Goal: Transaction & Acquisition: Book appointment/travel/reservation

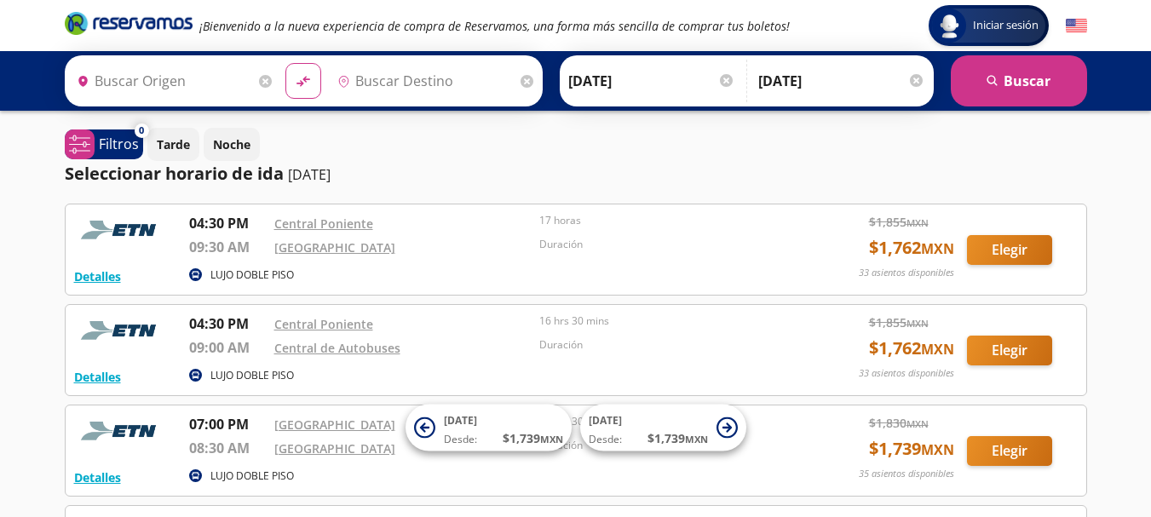
type input "[GEOGRAPHIC_DATA], [GEOGRAPHIC_DATA]"
click at [675, 188] on div "0 system-uicons:filtering Filtros chevron Tarde Noche Seleccionar horario de id…" at bounding box center [575, 500] width 1039 height 745
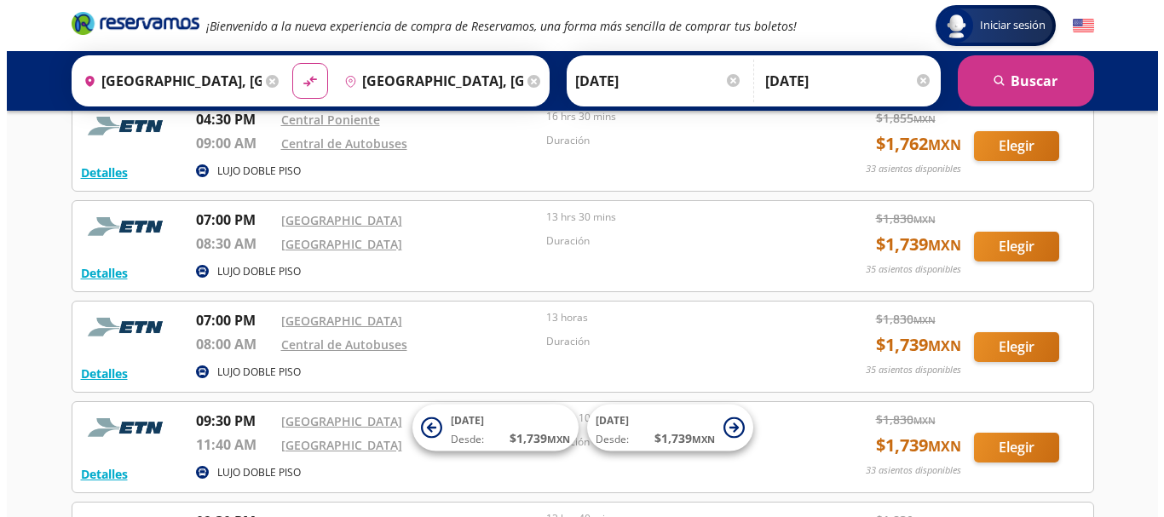
scroll to position [239, 0]
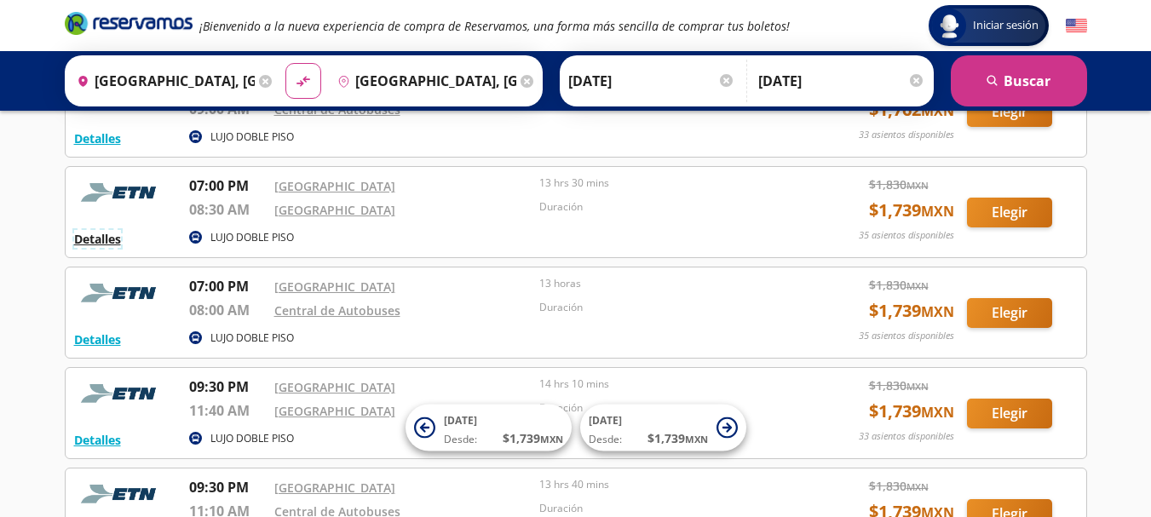
click at [96, 239] on button "Detalles" at bounding box center [97, 239] width 47 height 18
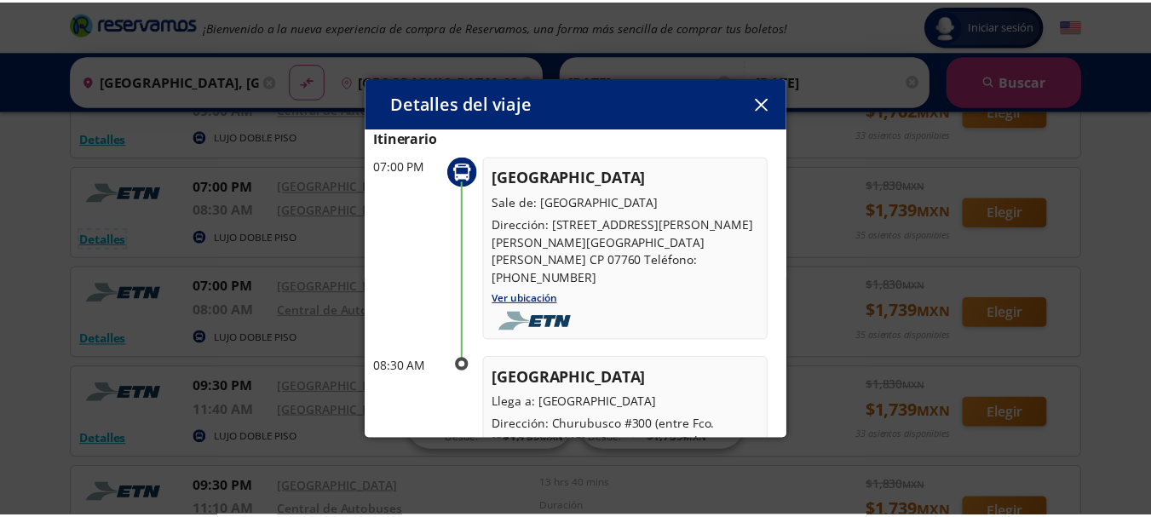
scroll to position [0, 0]
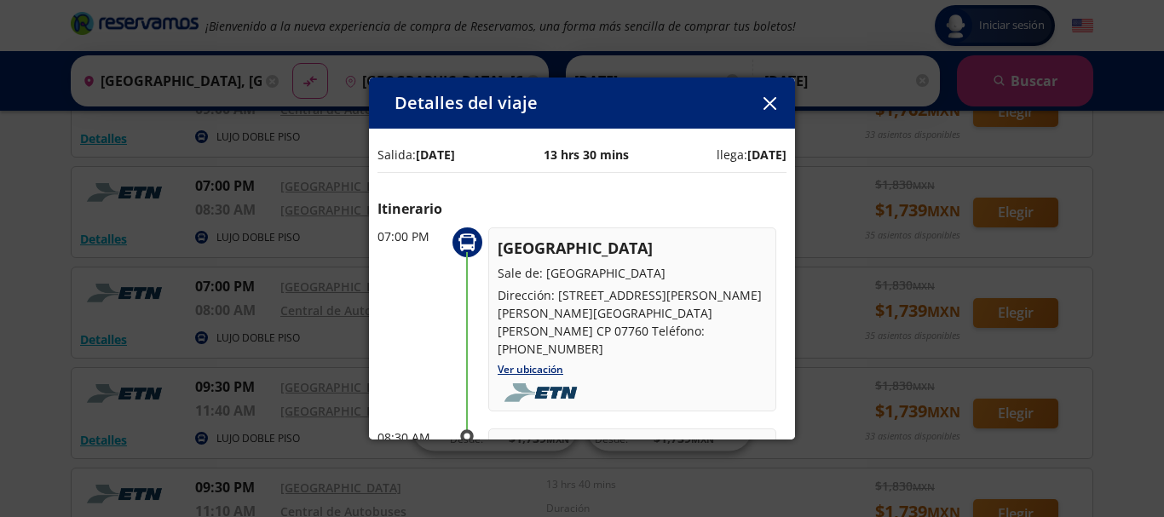
click at [774, 103] on icon "button" at bounding box center [769, 103] width 13 height 13
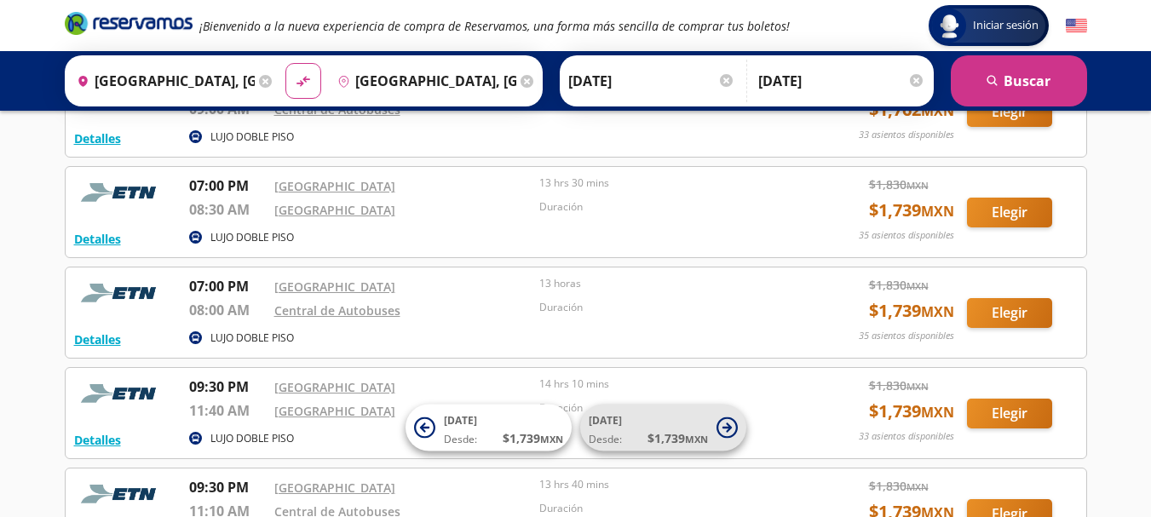
click at [725, 429] on icon at bounding box center [726, 427] width 21 height 21
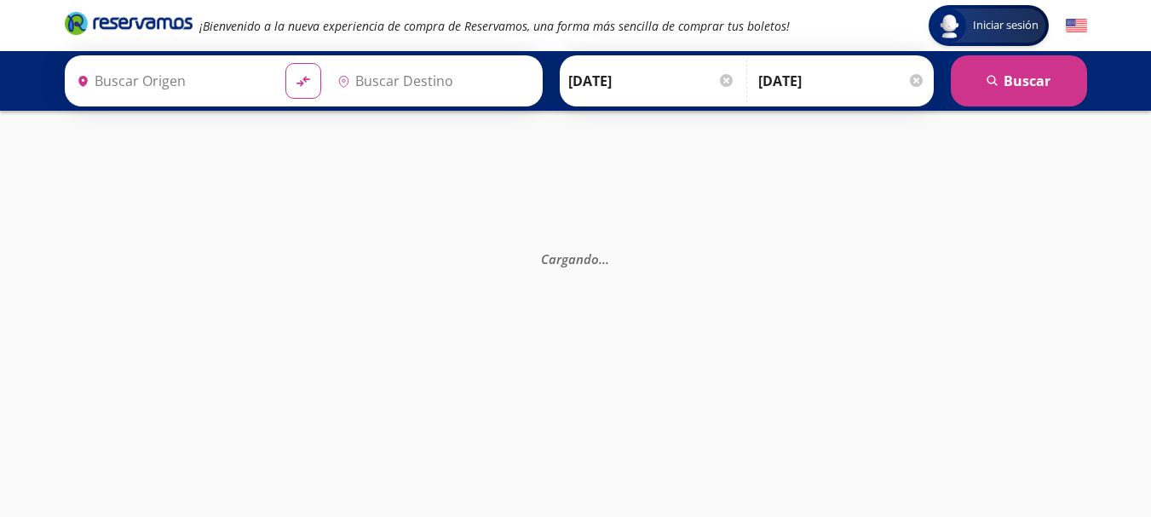
type input "[GEOGRAPHIC_DATA], [GEOGRAPHIC_DATA]"
type input "[GEOGRAPHIC_DATA], [GEOGRAPHIC_DATA][PERSON_NAME]"
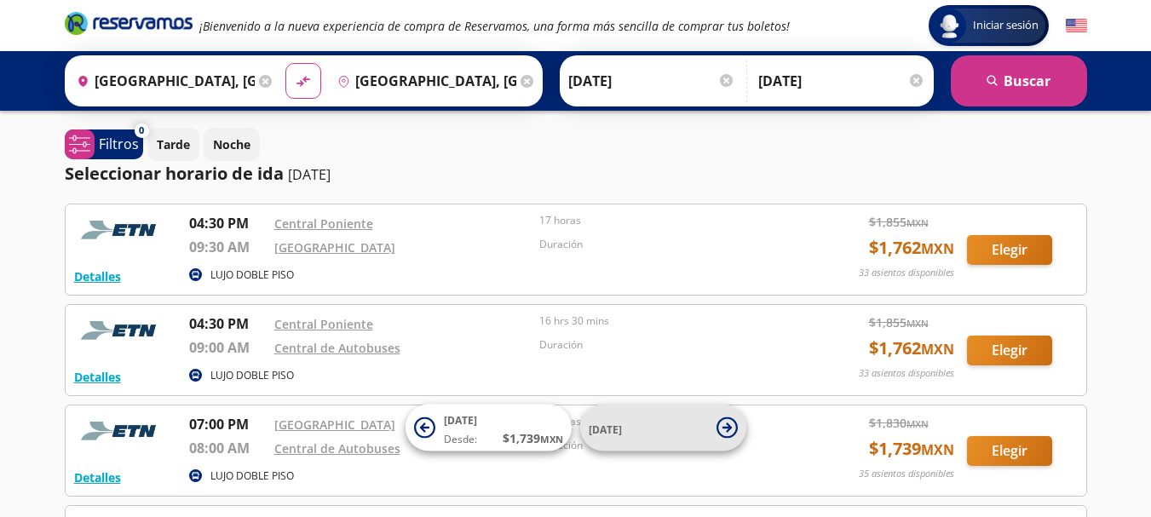
click at [727, 431] on icon at bounding box center [726, 427] width 9 height 9
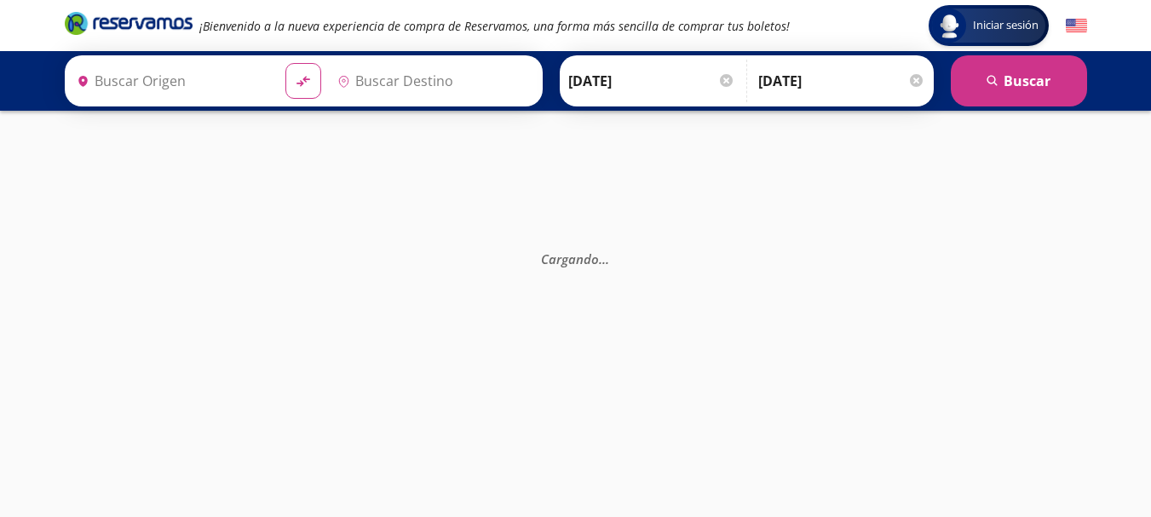
type input "[GEOGRAPHIC_DATA], [GEOGRAPHIC_DATA]"
type input "[GEOGRAPHIC_DATA], [GEOGRAPHIC_DATA][PERSON_NAME]"
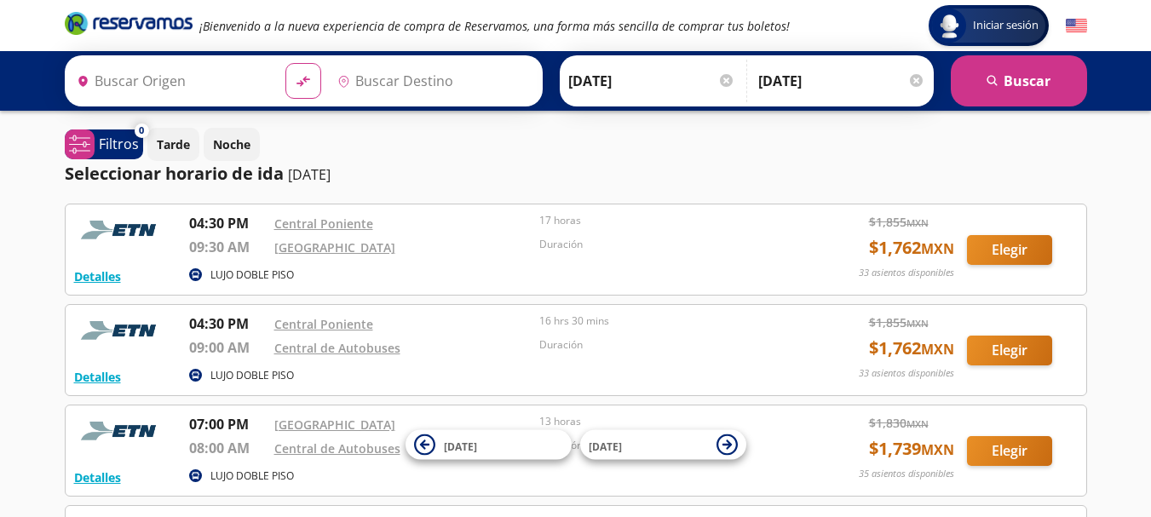
type input "[GEOGRAPHIC_DATA], [GEOGRAPHIC_DATA]"
type input "[GEOGRAPHIC_DATA], [GEOGRAPHIC_DATA][PERSON_NAME]"
type input "[GEOGRAPHIC_DATA], [GEOGRAPHIC_DATA]"
type input "[GEOGRAPHIC_DATA], [GEOGRAPHIC_DATA][PERSON_NAME]"
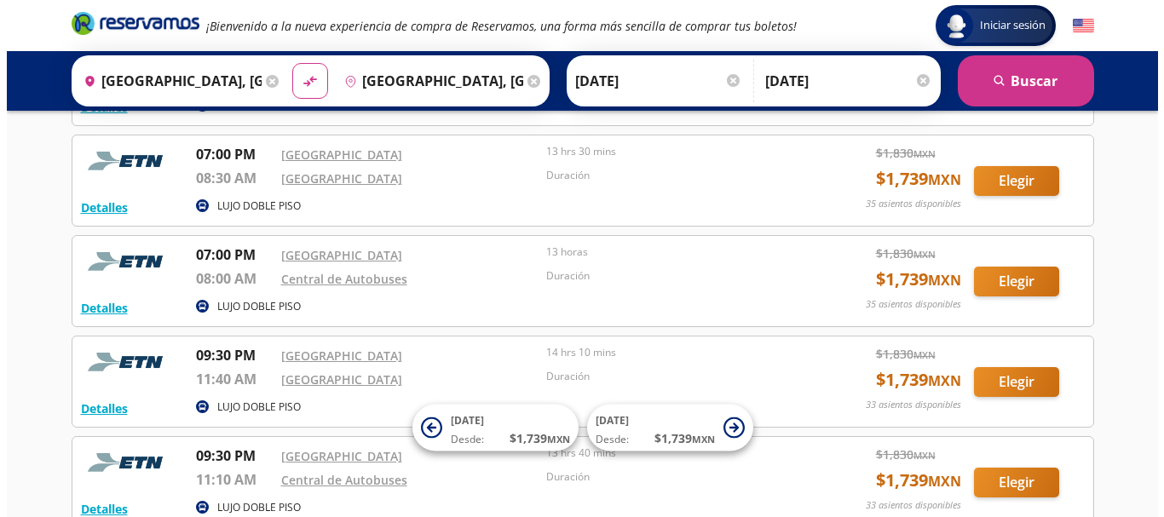
scroll to position [272, 0]
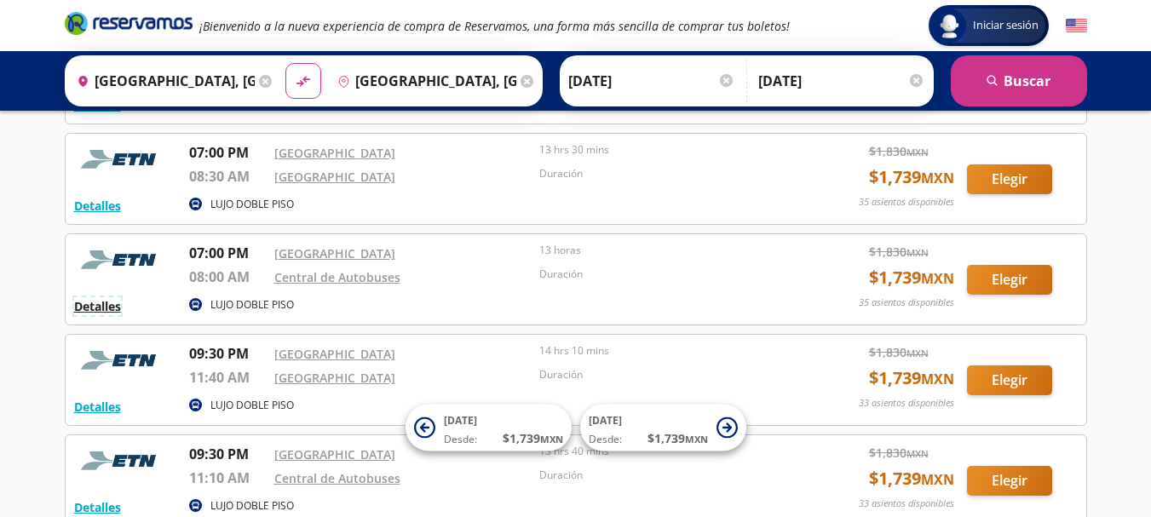
click at [106, 306] on button "Detalles" at bounding box center [97, 306] width 47 height 18
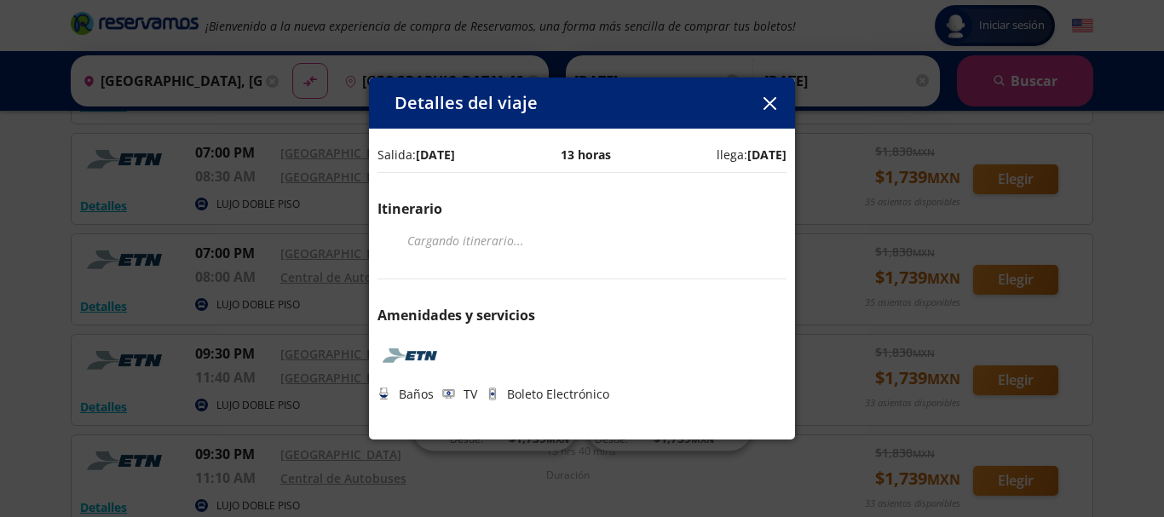
click at [624, 317] on p "Amenidades y servicios" at bounding box center [581, 315] width 409 height 20
click at [771, 105] on icon "button" at bounding box center [768, 103] width 13 height 13
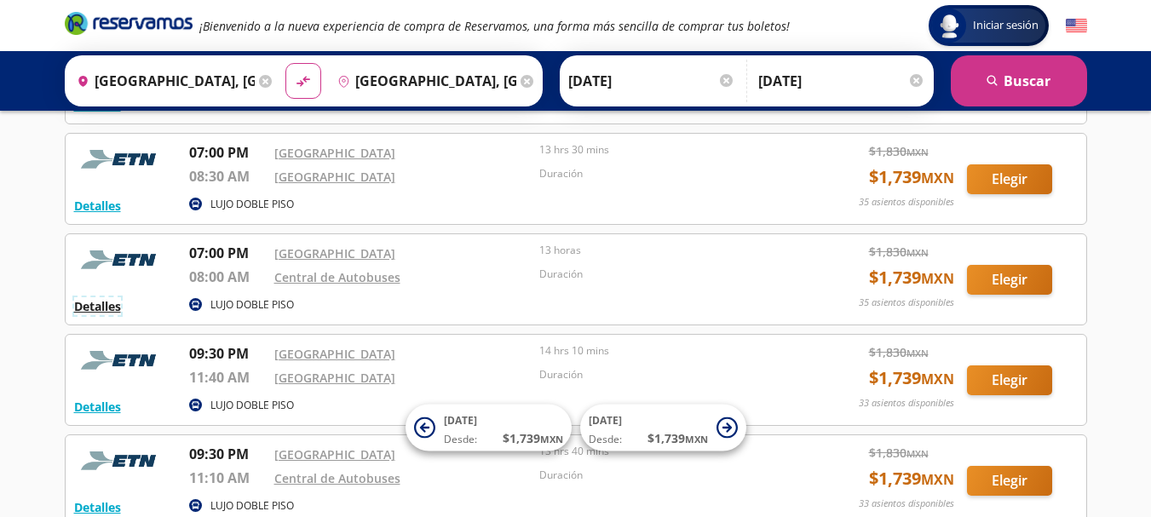
click at [92, 308] on button "Detalles" at bounding box center [97, 306] width 47 height 18
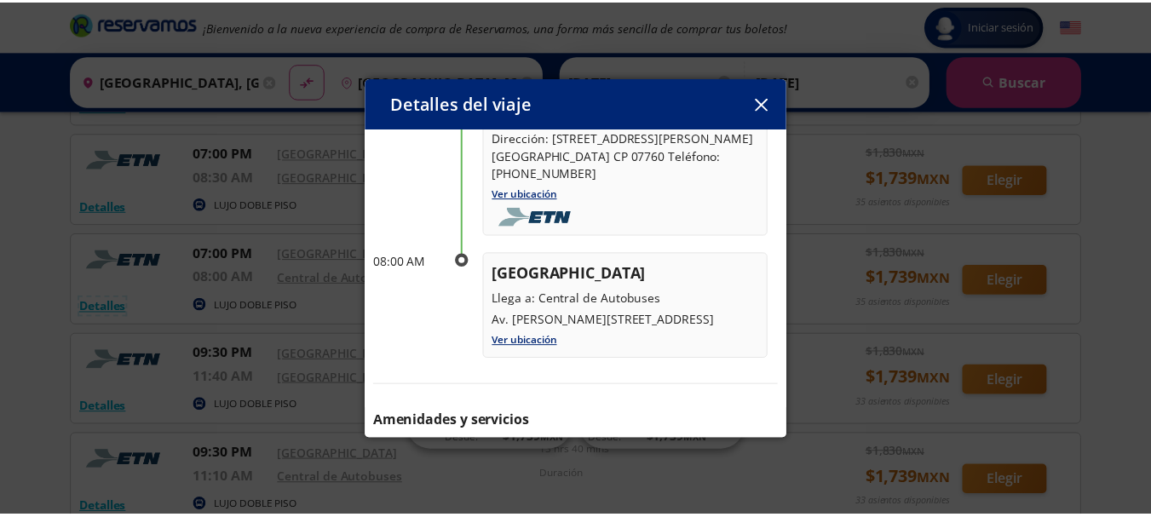
scroll to position [163, 0]
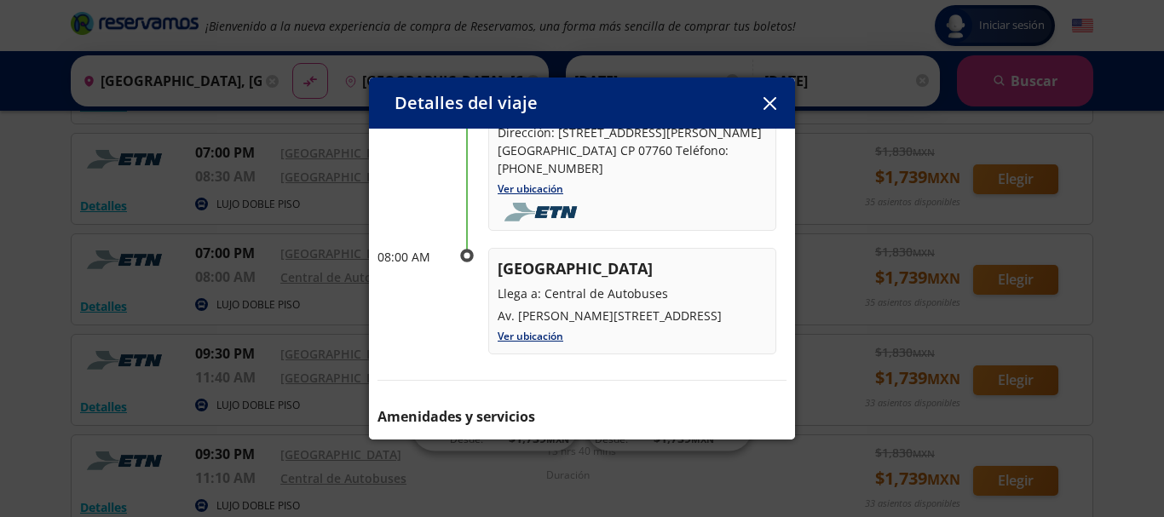
click at [774, 106] on icon "button" at bounding box center [769, 103] width 13 height 13
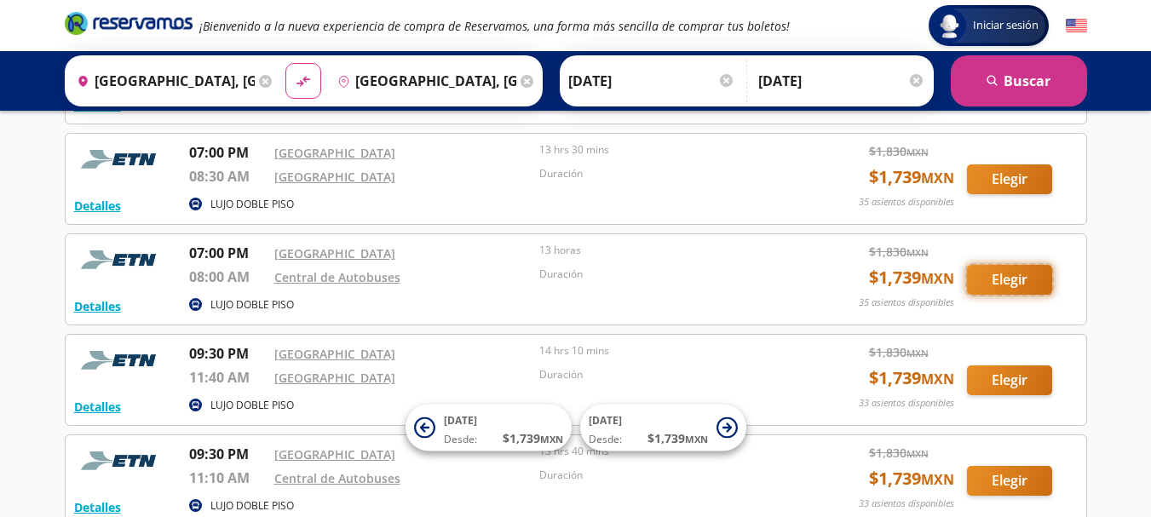
click at [1016, 271] on button "Elegir" at bounding box center [1009, 280] width 85 height 30
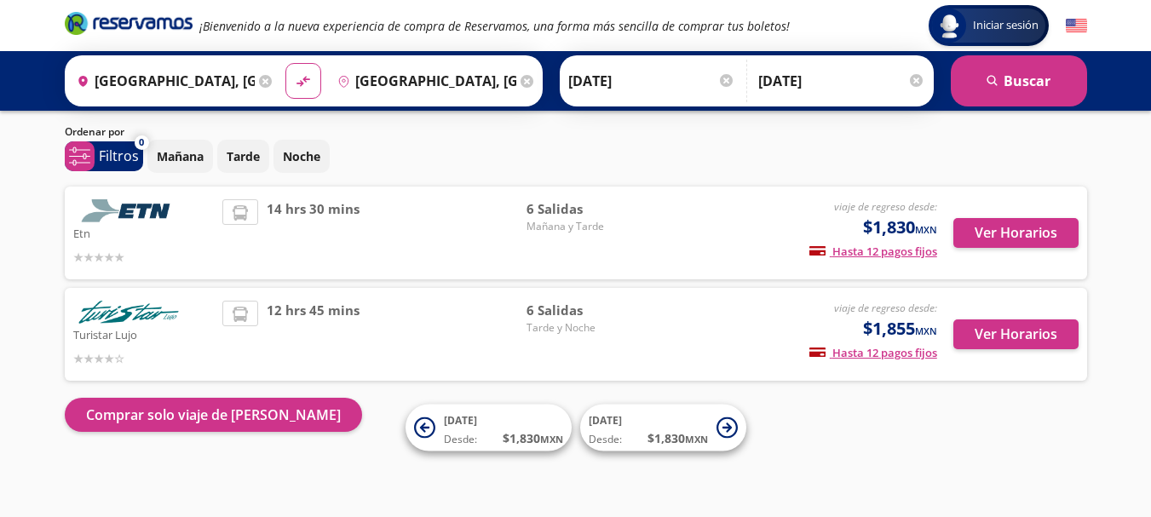
scroll to position [46, 0]
click at [202, 161] on p "Mañana" at bounding box center [180, 156] width 47 height 18
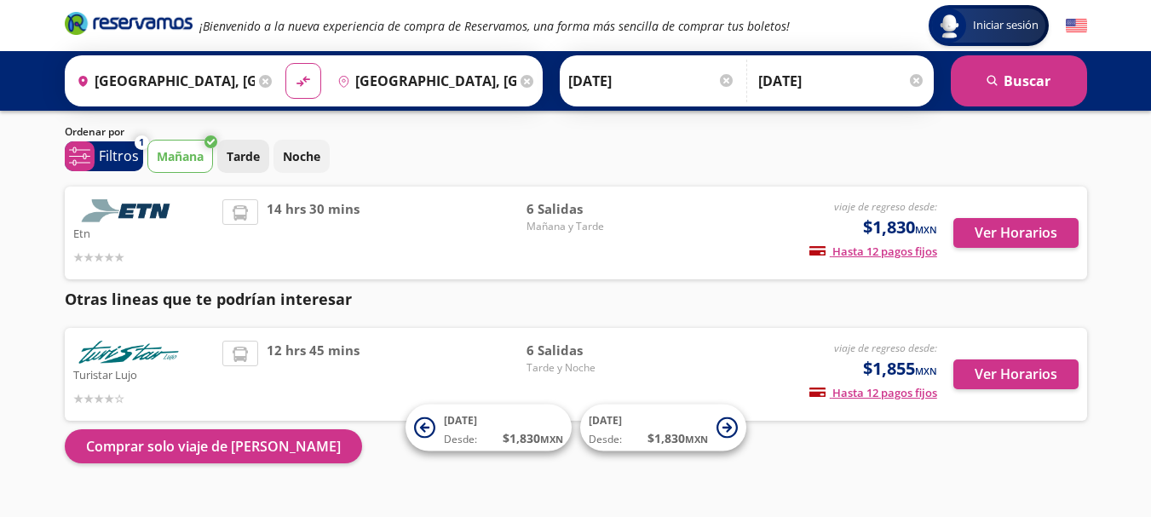
click at [244, 150] on p "Tarde" at bounding box center [243, 156] width 33 height 18
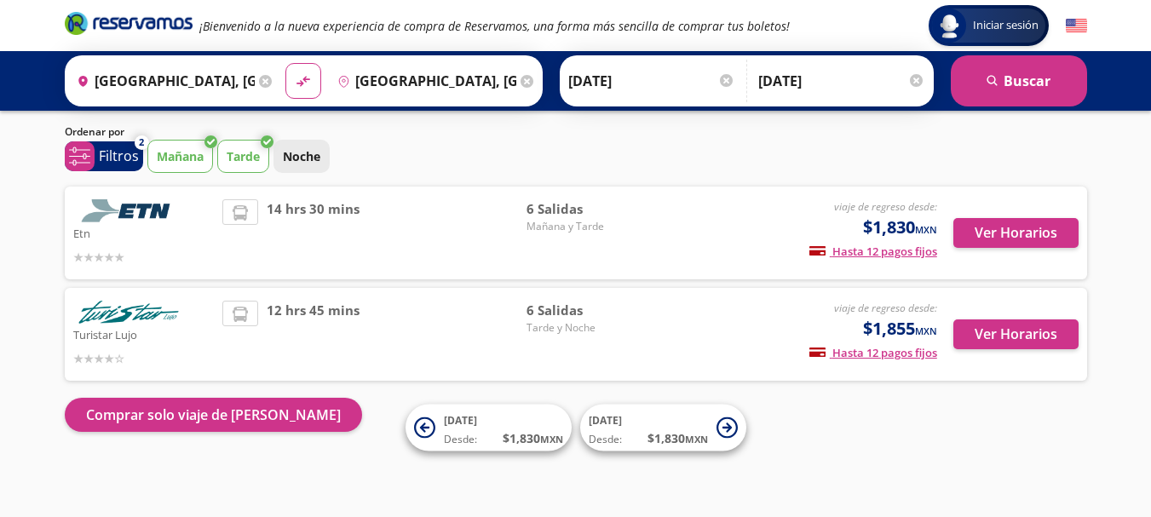
click at [307, 154] on p "Noche" at bounding box center [301, 156] width 37 height 18
click at [250, 158] on p "Tarde" at bounding box center [243, 156] width 33 height 18
click at [193, 153] on p "Mañana" at bounding box center [180, 156] width 47 height 18
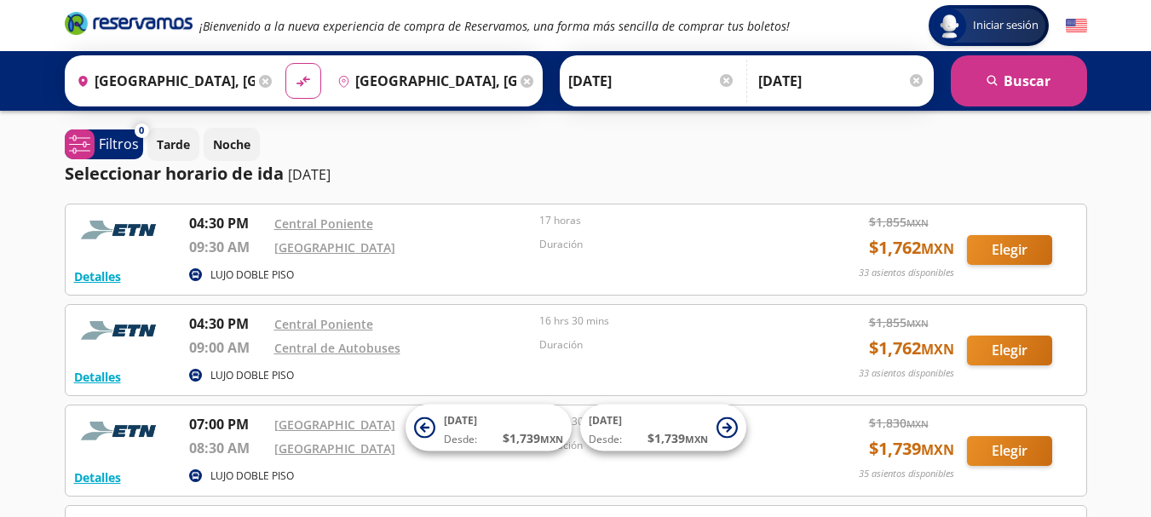
click at [228, 377] on p "LUJO DOBLE PISO" at bounding box center [251, 375] width 83 height 15
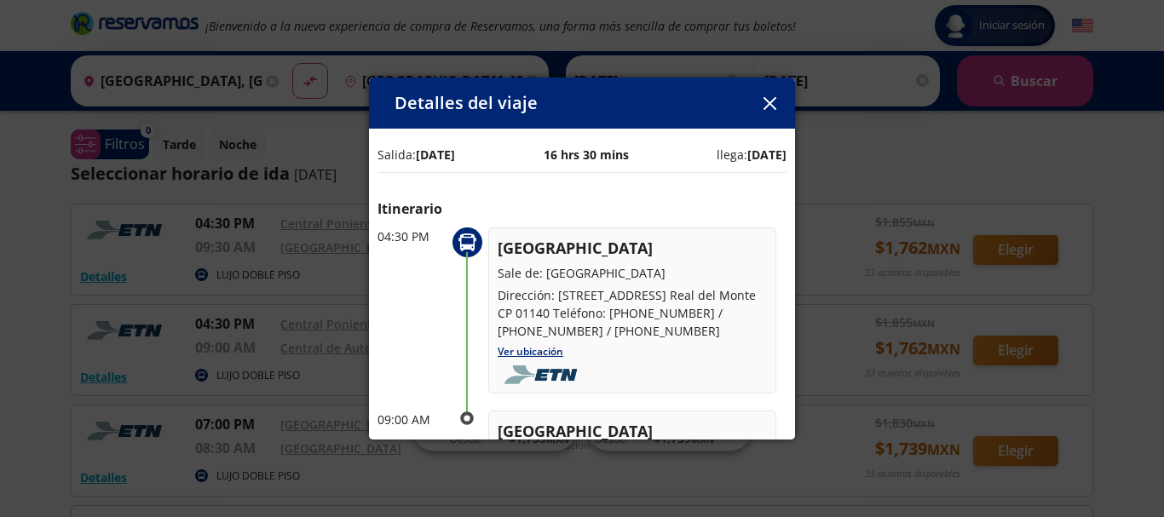
click at [768, 102] on icon "button" at bounding box center [768, 103] width 13 height 13
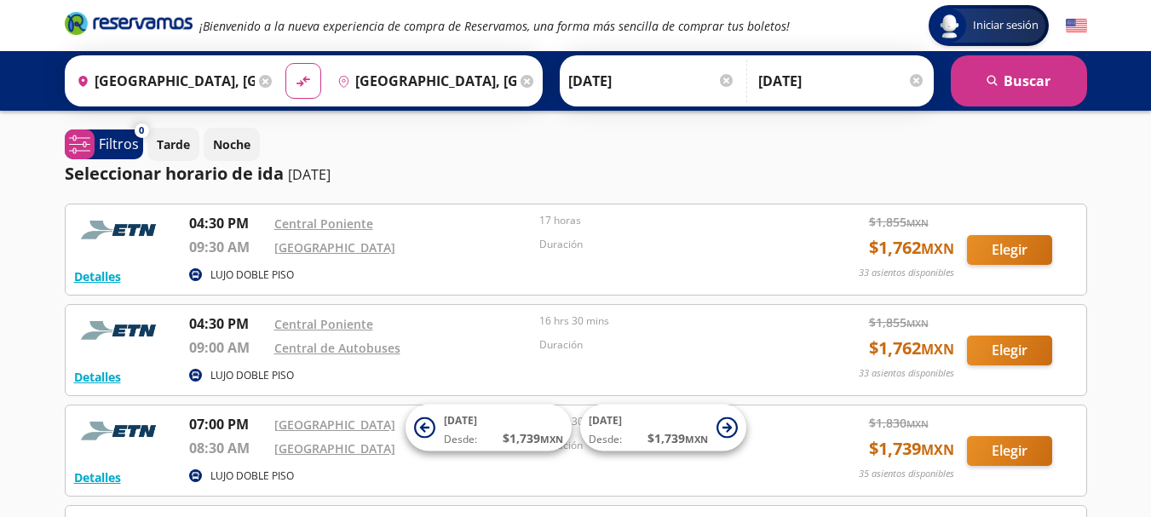
click at [256, 377] on p "LUJO DOBLE PISO" at bounding box center [251, 375] width 83 height 15
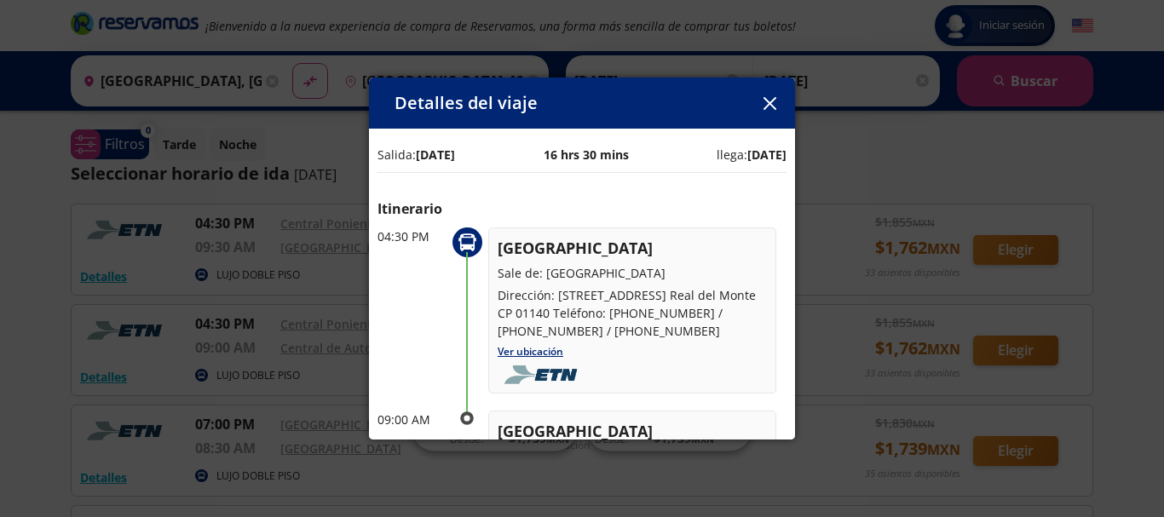
click at [766, 106] on icon "button" at bounding box center [768, 103] width 13 height 13
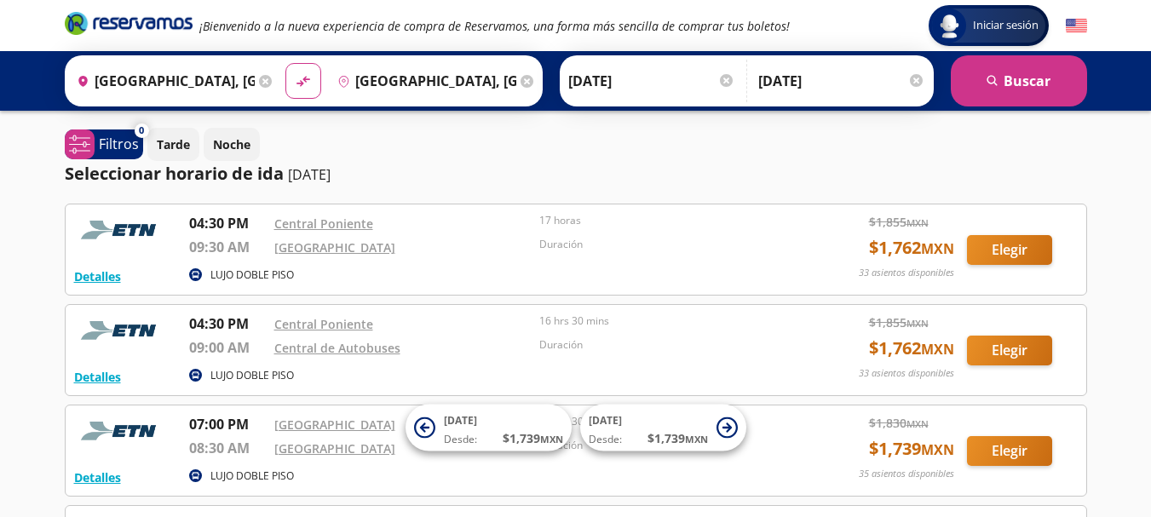
click at [78, 328] on img at bounding box center [121, 331] width 94 height 34
click at [119, 331] on img at bounding box center [121, 331] width 94 height 34
click at [916, 354] on span "$ 1,762 MXN" at bounding box center [911, 349] width 85 height 26
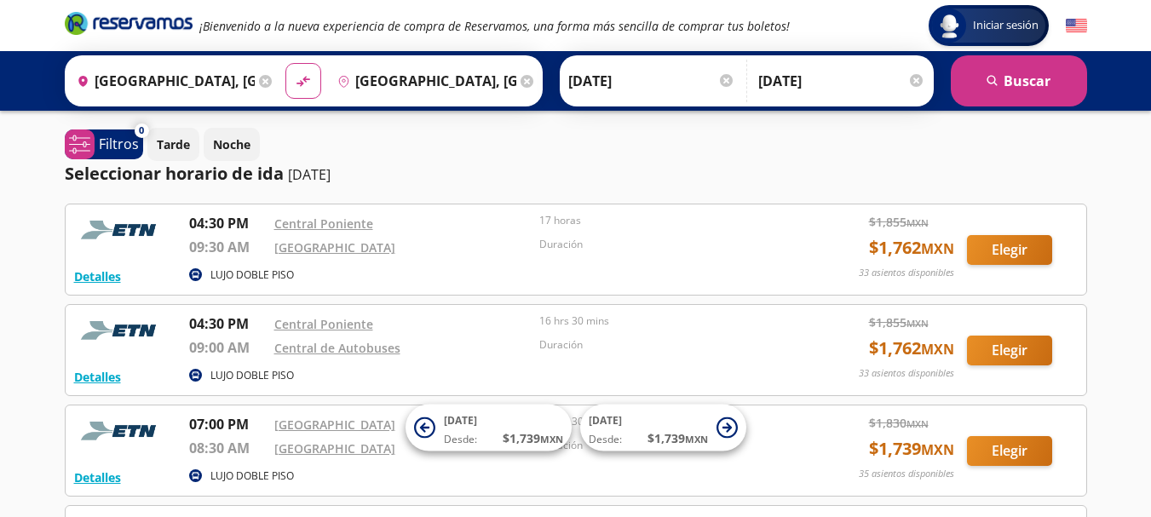
click at [930, 377] on p "33 asientos disponibles" at bounding box center [906, 373] width 95 height 14
click at [1008, 348] on button "Elegir" at bounding box center [1009, 351] width 85 height 30
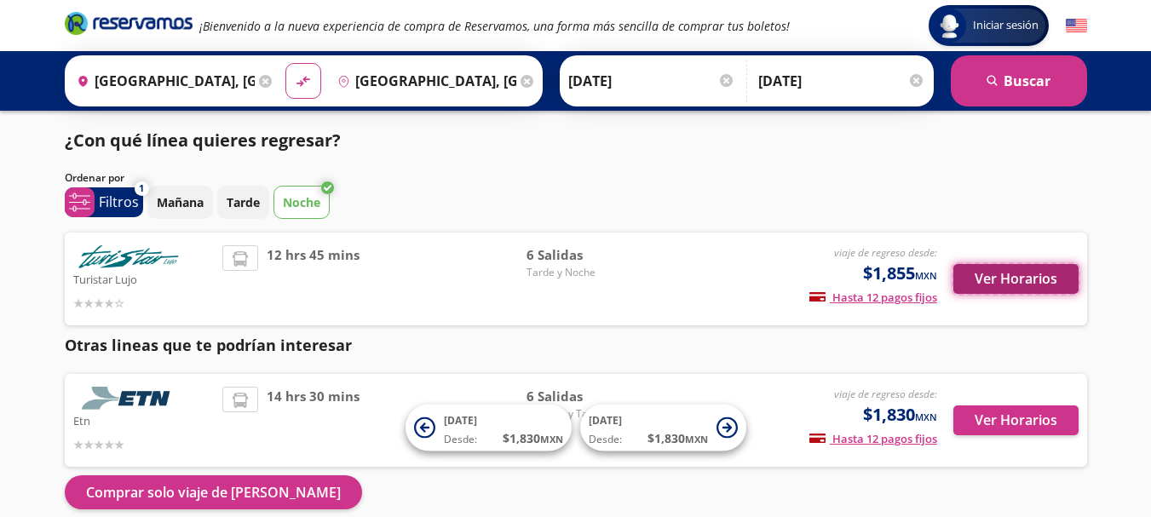
click at [998, 281] on button "Ver Horarios" at bounding box center [1015, 279] width 125 height 30
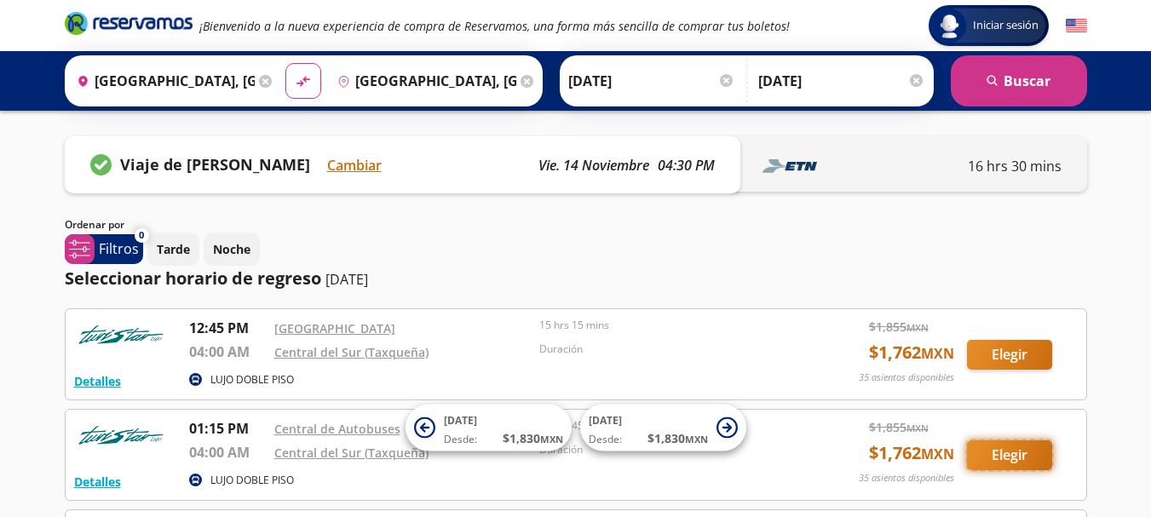
click at [1003, 459] on button "Elegir" at bounding box center [1009, 455] width 85 height 30
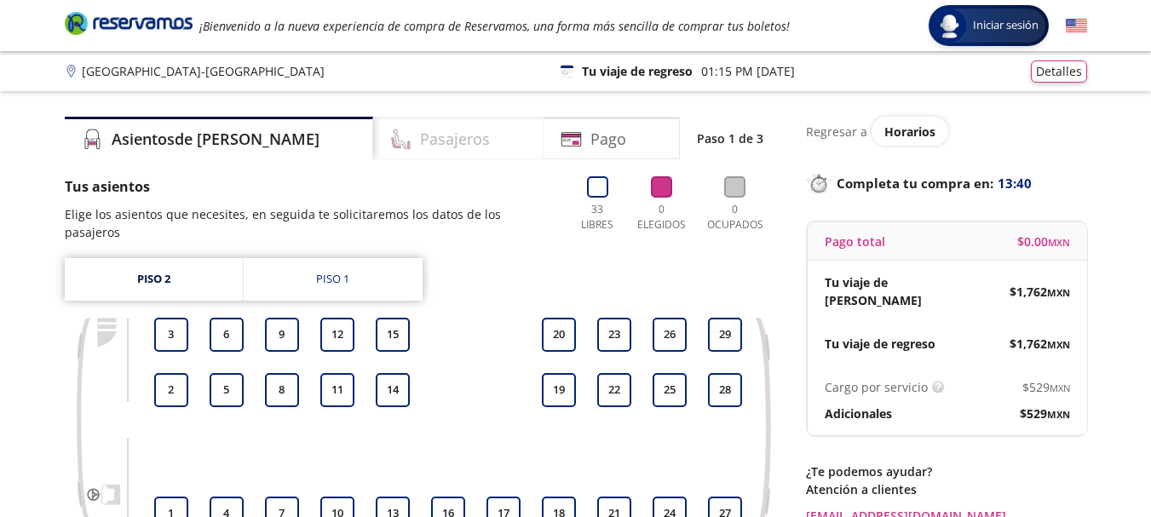
click at [420, 139] on h4 "Pasajeros" at bounding box center [455, 139] width 70 height 23
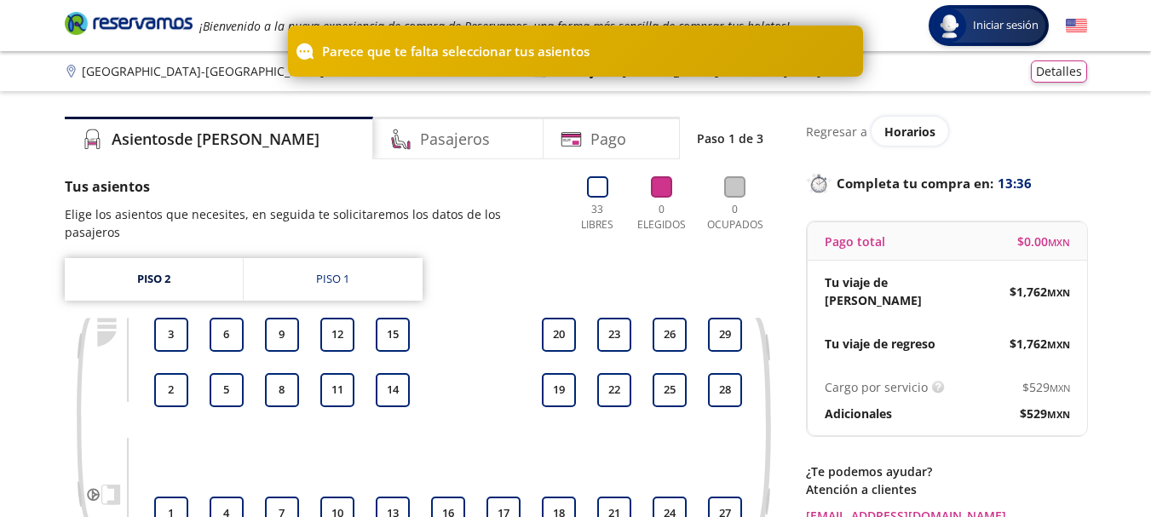
click at [502, 275] on div "Piso 2 Piso 1 1 2 3 4 5 6 7 8 9 10 11 12 13 14 15 16 17 18 19 20 21 22 23 24 25…" at bounding box center [423, 407] width 716 height 298
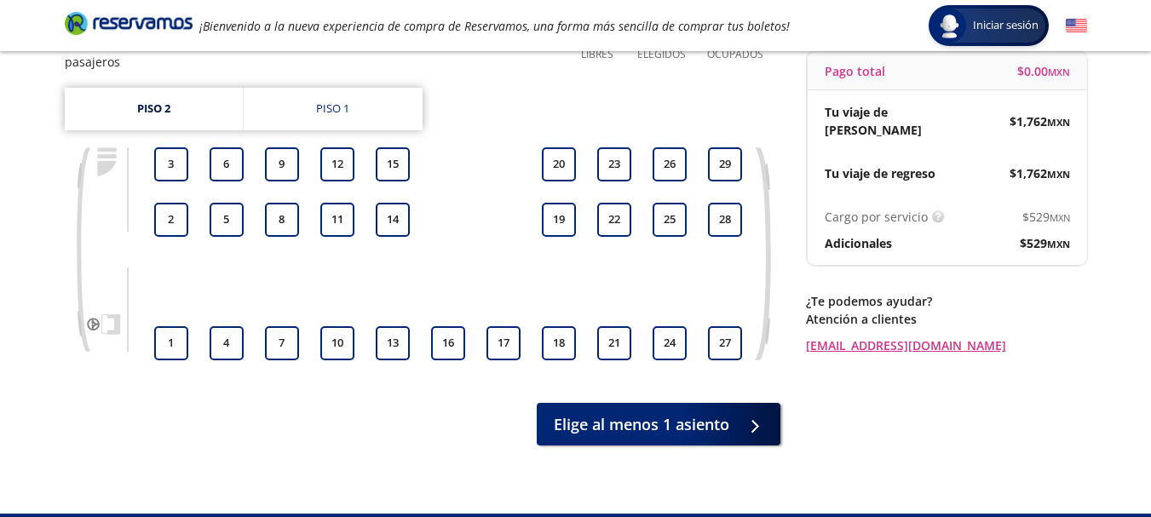
scroll to position [166, 0]
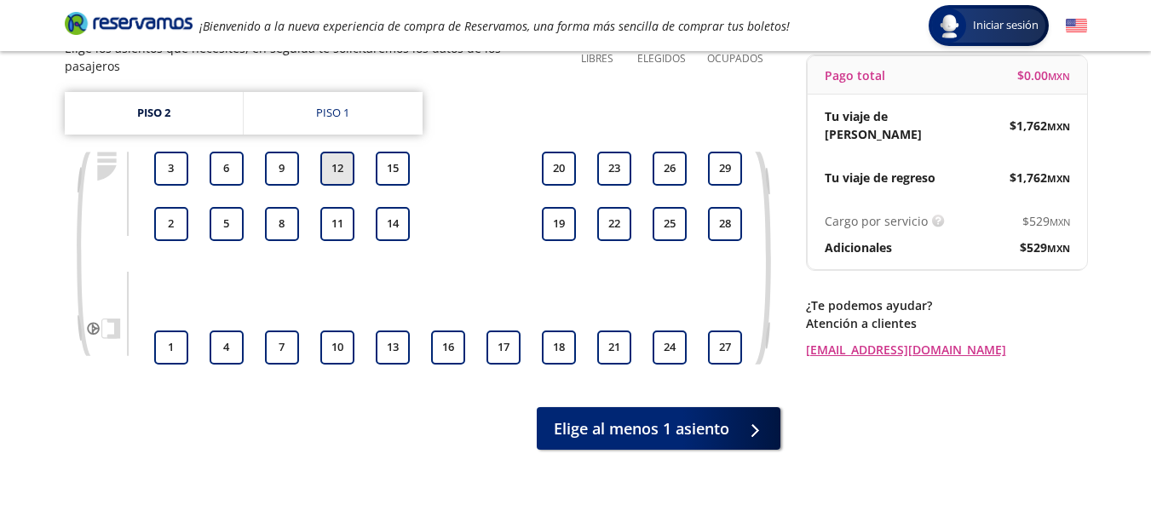
click at [330, 176] on button "12" at bounding box center [337, 169] width 34 height 34
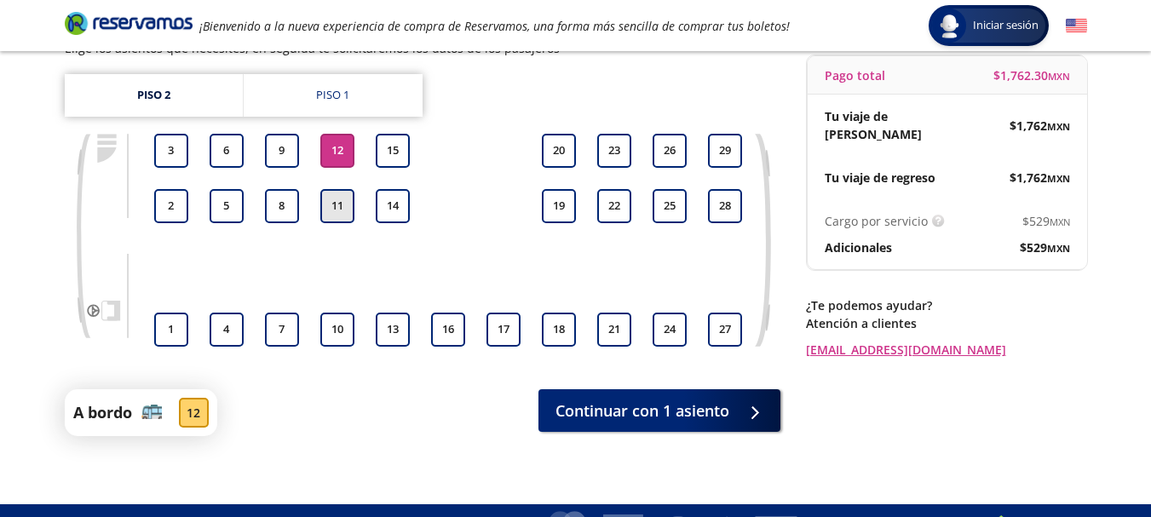
click at [332, 202] on button "11" at bounding box center [337, 206] width 34 height 34
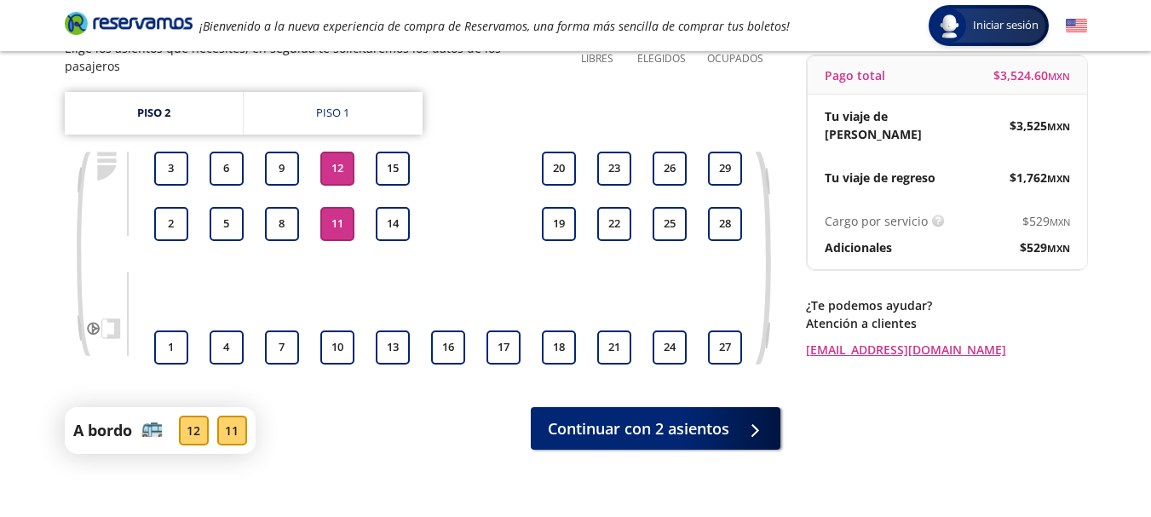
click at [349, 215] on button "11" at bounding box center [337, 224] width 34 height 34
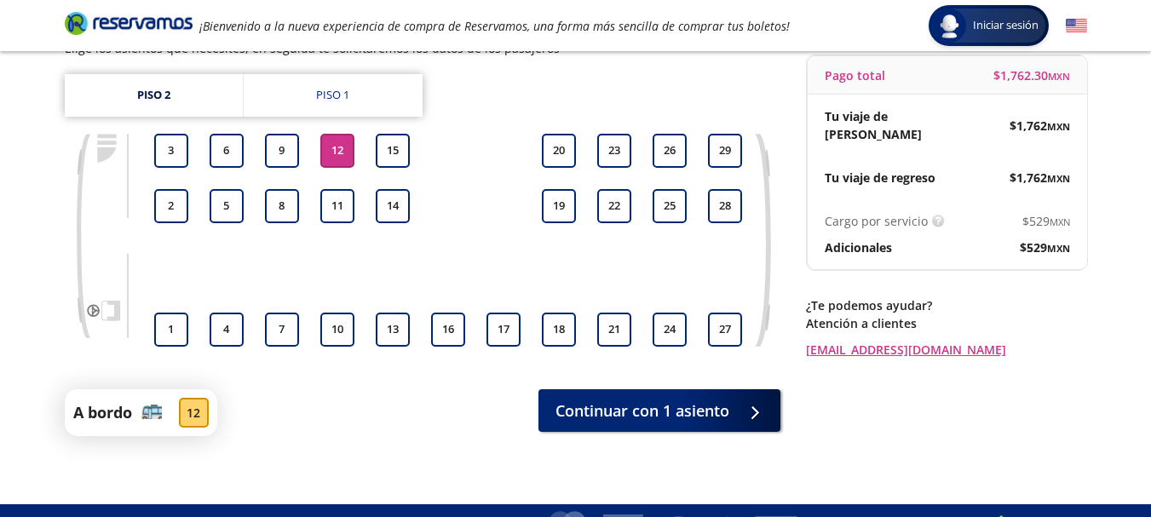
click at [342, 153] on button "12" at bounding box center [337, 151] width 34 height 34
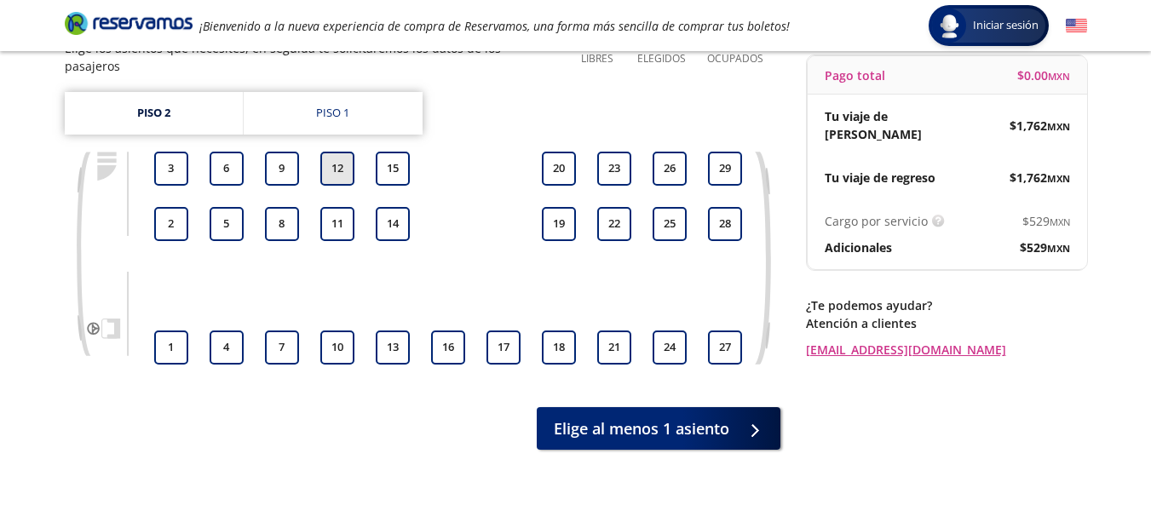
click at [337, 165] on button "12" at bounding box center [337, 169] width 34 height 34
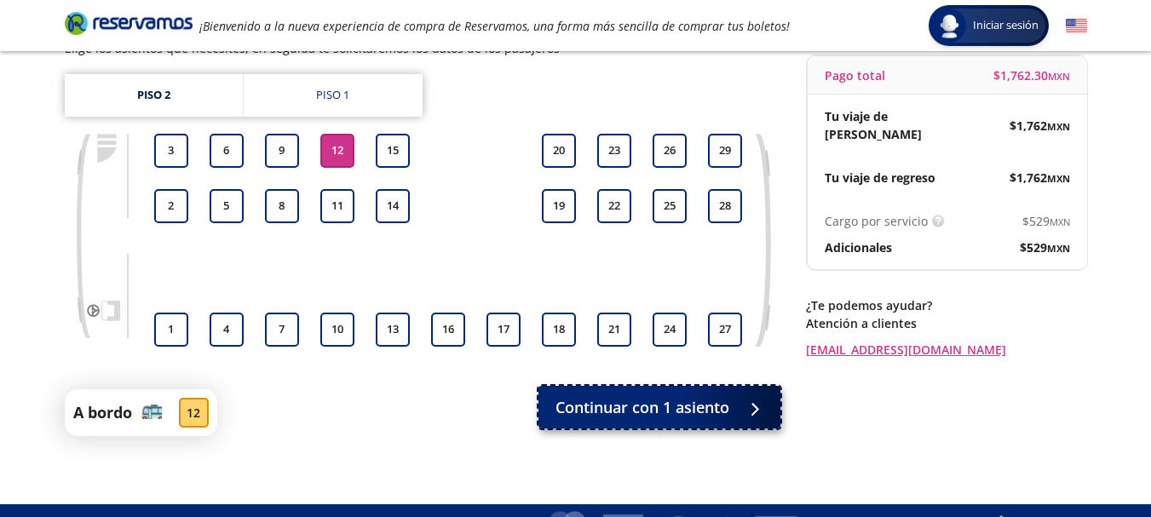
click at [601, 401] on span "Continuar con 1 asiento" at bounding box center [642, 407] width 174 height 23
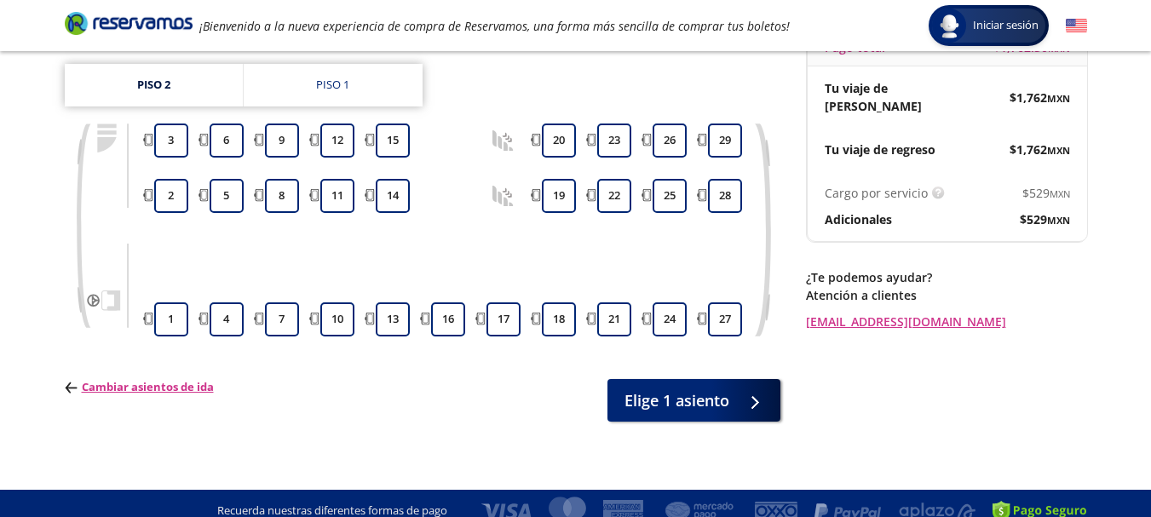
scroll to position [210, 0]
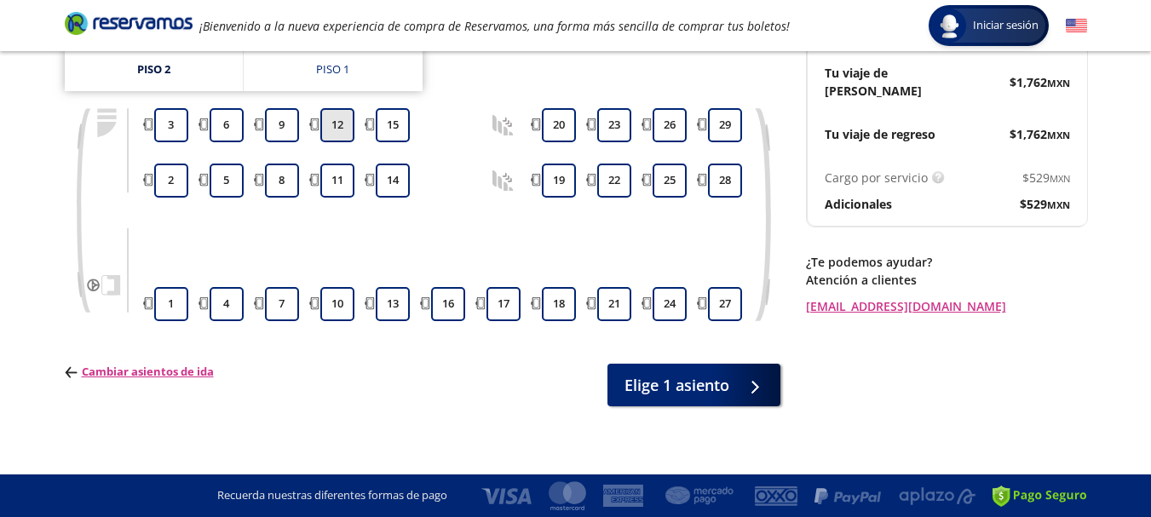
click at [333, 124] on button "12" at bounding box center [337, 125] width 34 height 34
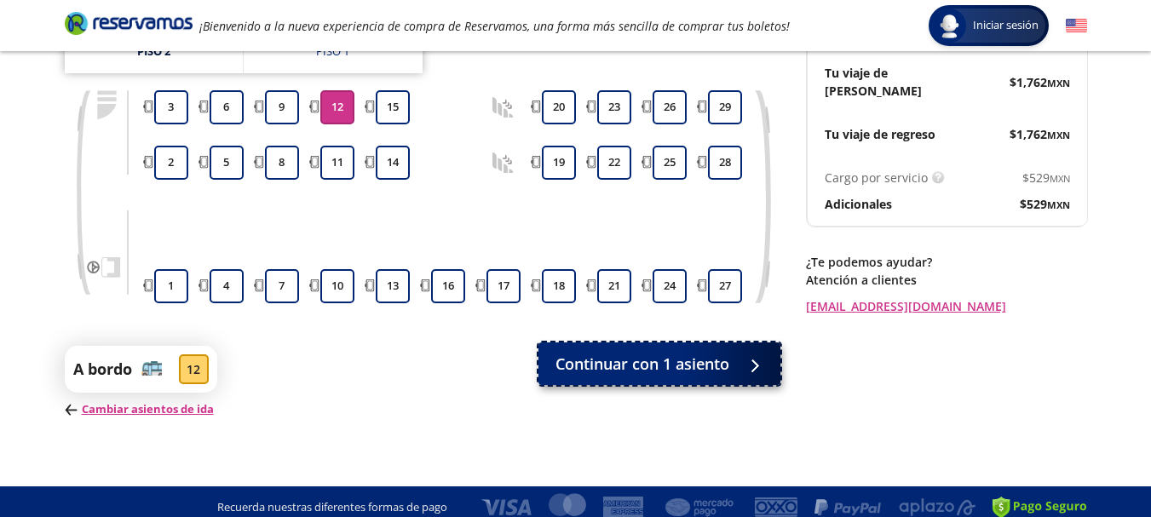
click at [630, 360] on span "Continuar con 1 asiento" at bounding box center [642, 364] width 174 height 23
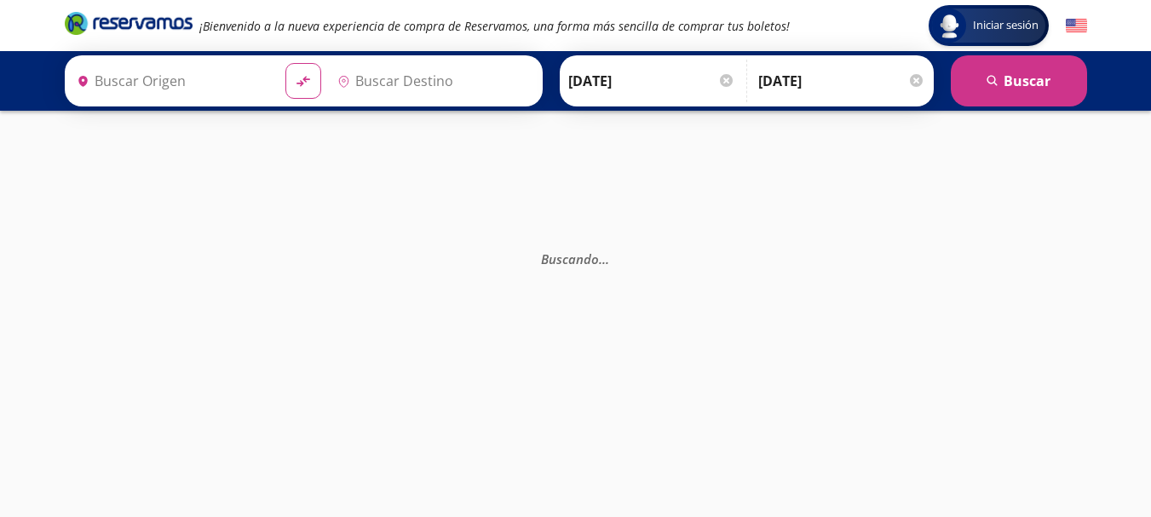
type input "[GEOGRAPHIC_DATA], [GEOGRAPHIC_DATA][PERSON_NAME]"
type input "[GEOGRAPHIC_DATA], [GEOGRAPHIC_DATA]"
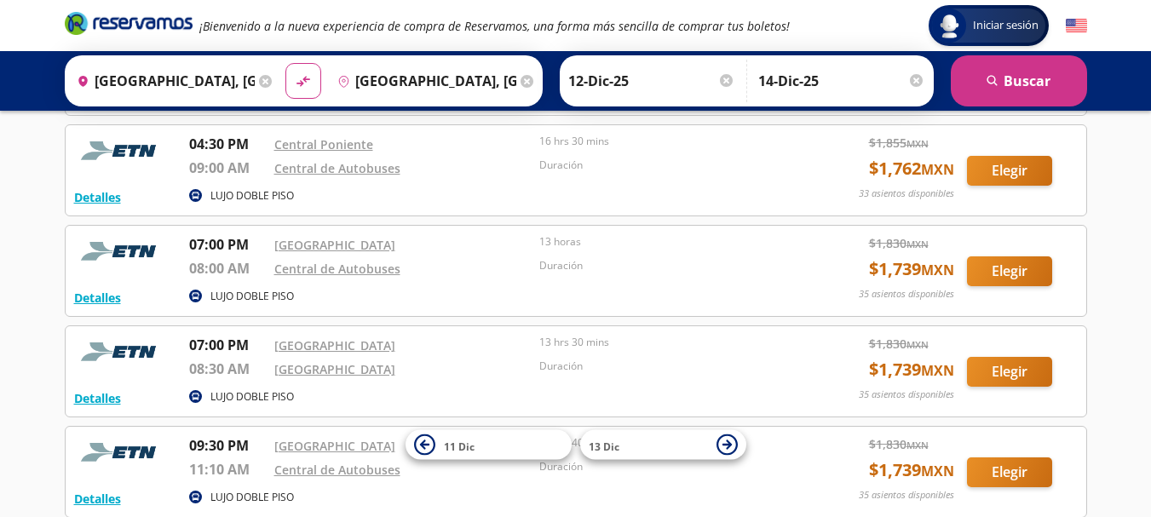
scroll to position [178, 0]
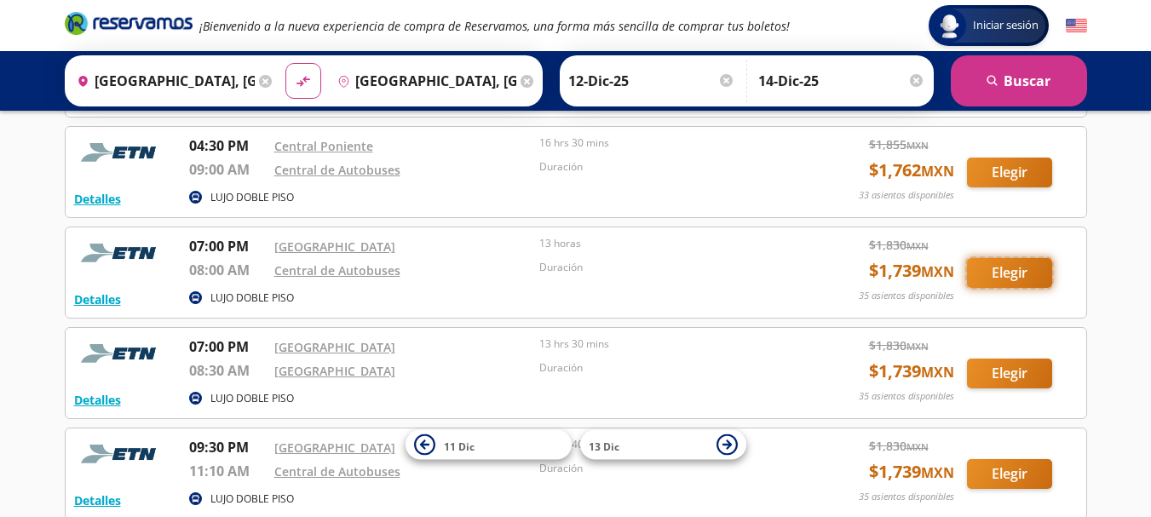
click at [1019, 268] on button "Elegir" at bounding box center [1009, 273] width 85 height 30
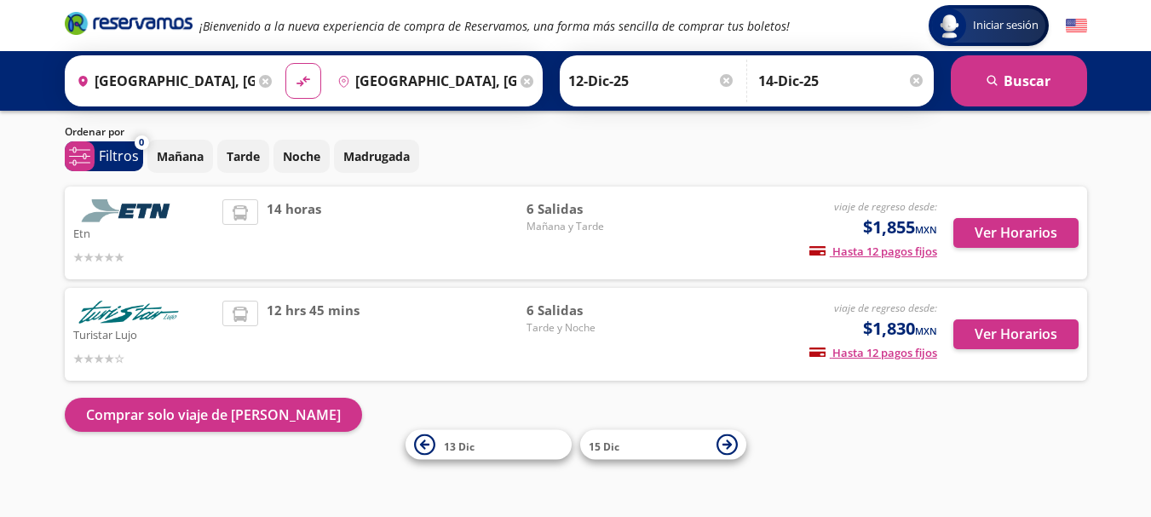
scroll to position [46, 0]
click at [1043, 333] on button "Ver Horarios" at bounding box center [1015, 334] width 125 height 30
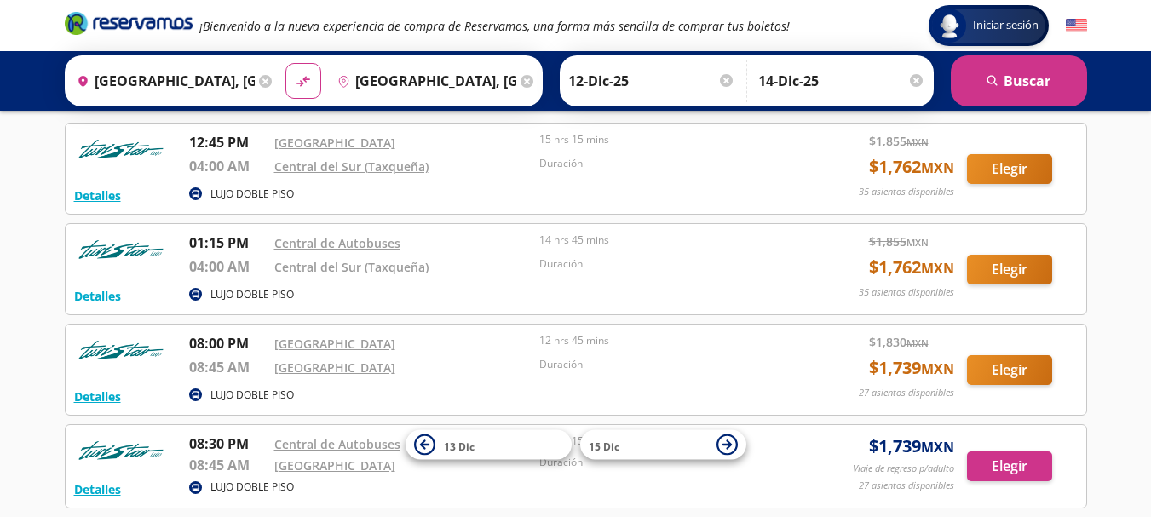
scroll to position [190, 0]
